Goal: Task Accomplishment & Management: Complete application form

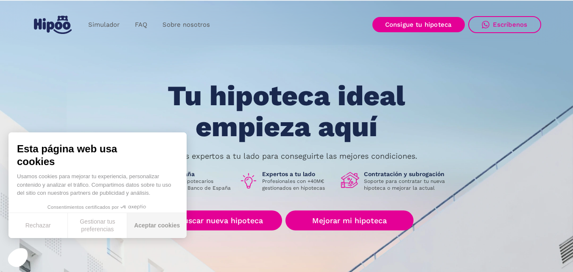
click at [157, 229] on button "Aceptar cookies" at bounding box center [156, 225] width 59 height 25
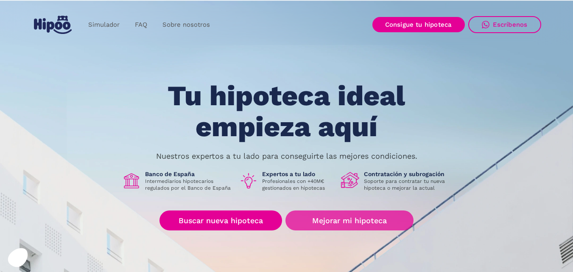
click at [351, 223] on link "Mejorar mi hipoteca" at bounding box center [349, 220] width 128 height 20
click at [339, 215] on link "Mejorar mi hipoteca" at bounding box center [349, 220] width 128 height 20
